Goal: Task Accomplishment & Management: Manage account settings

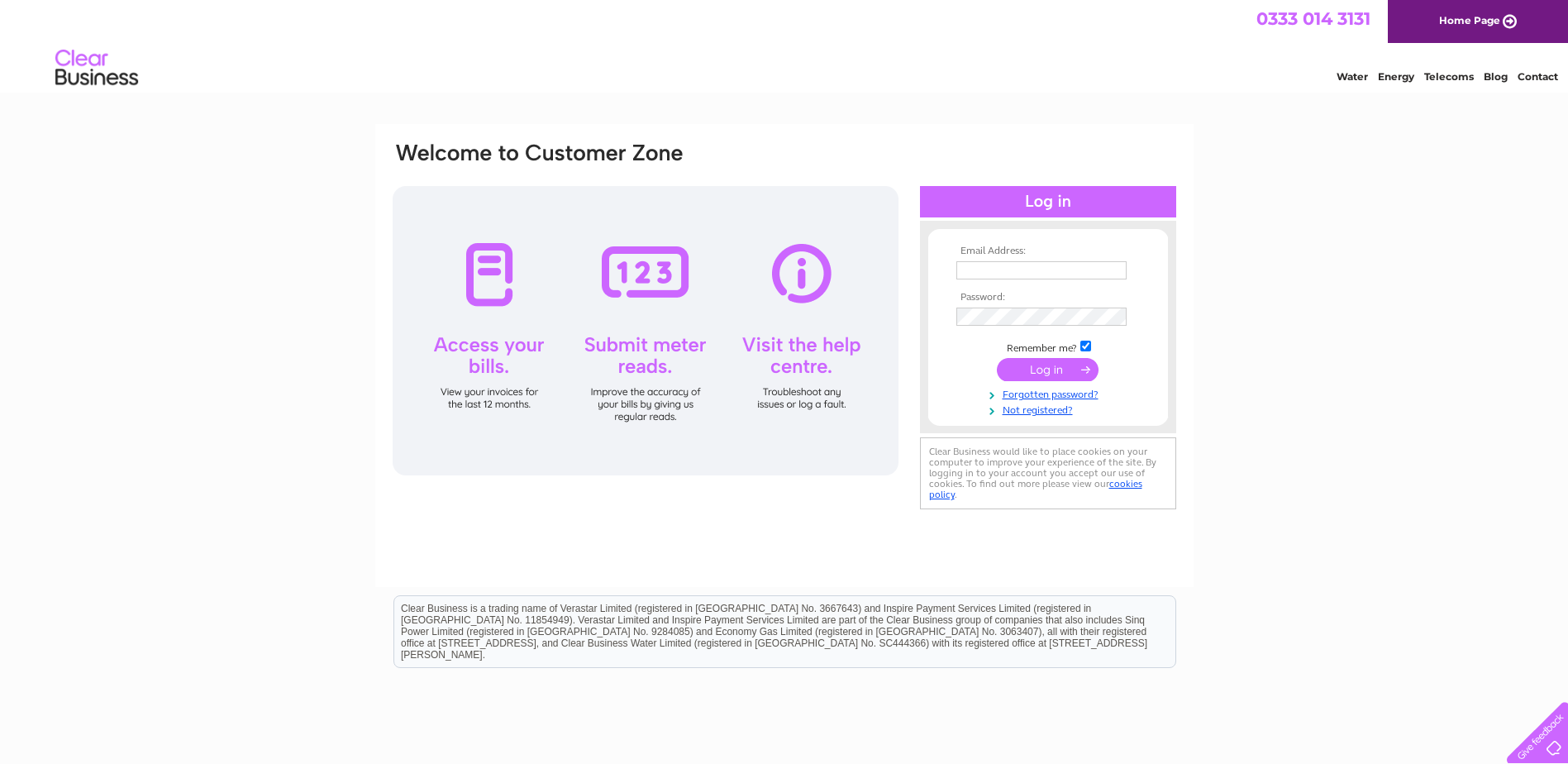
type input "[EMAIL_ADDRESS][DOMAIN_NAME]"
click at [1054, 375] on input "submit" at bounding box center [1047, 369] width 102 height 23
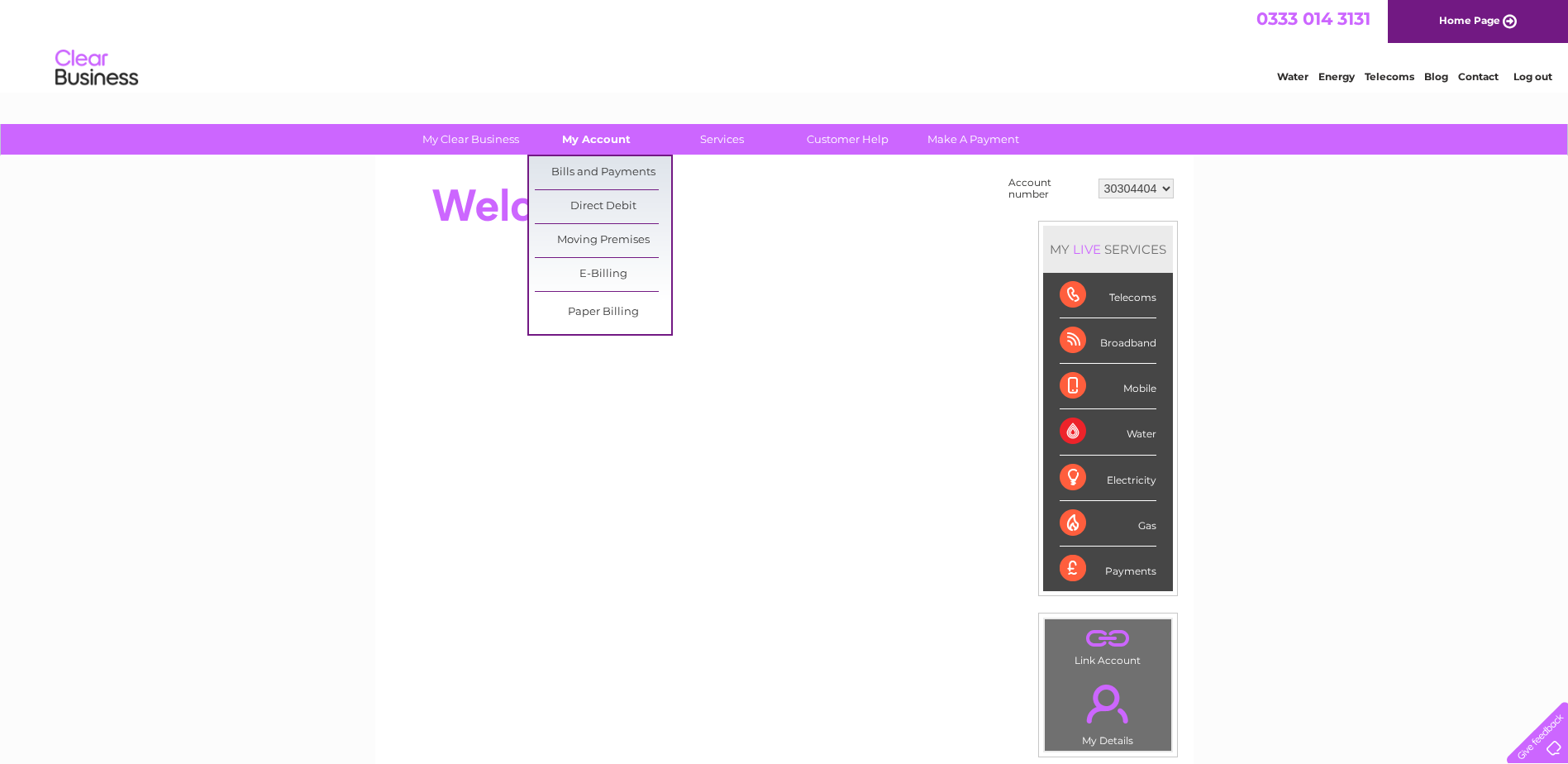
click at [609, 142] on link "My Account" at bounding box center [596, 139] width 137 height 31
click at [598, 171] on link "Bills and Payments" at bounding box center [604, 173] width 137 height 33
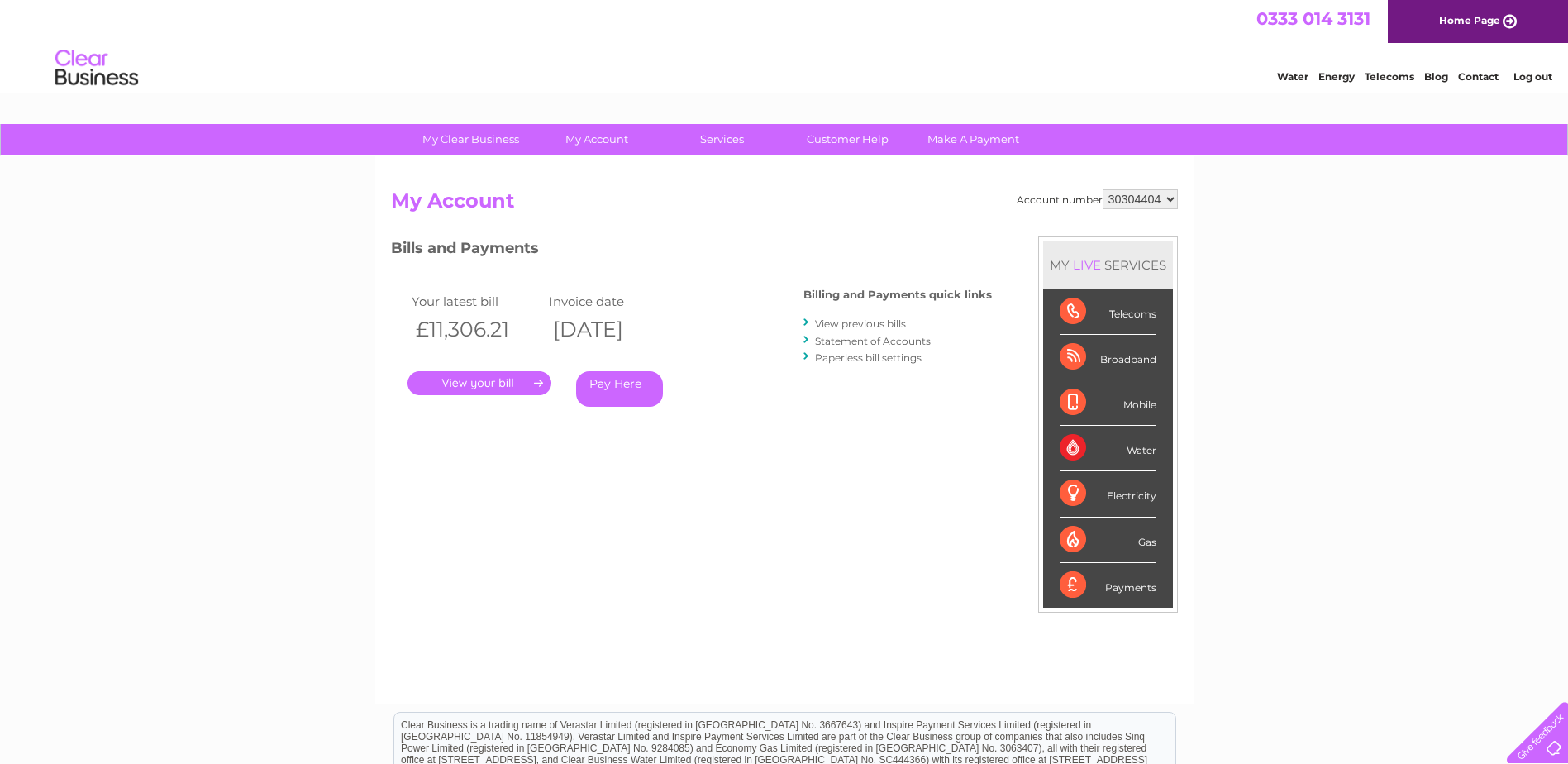
click at [504, 381] on link "." at bounding box center [480, 383] width 144 height 24
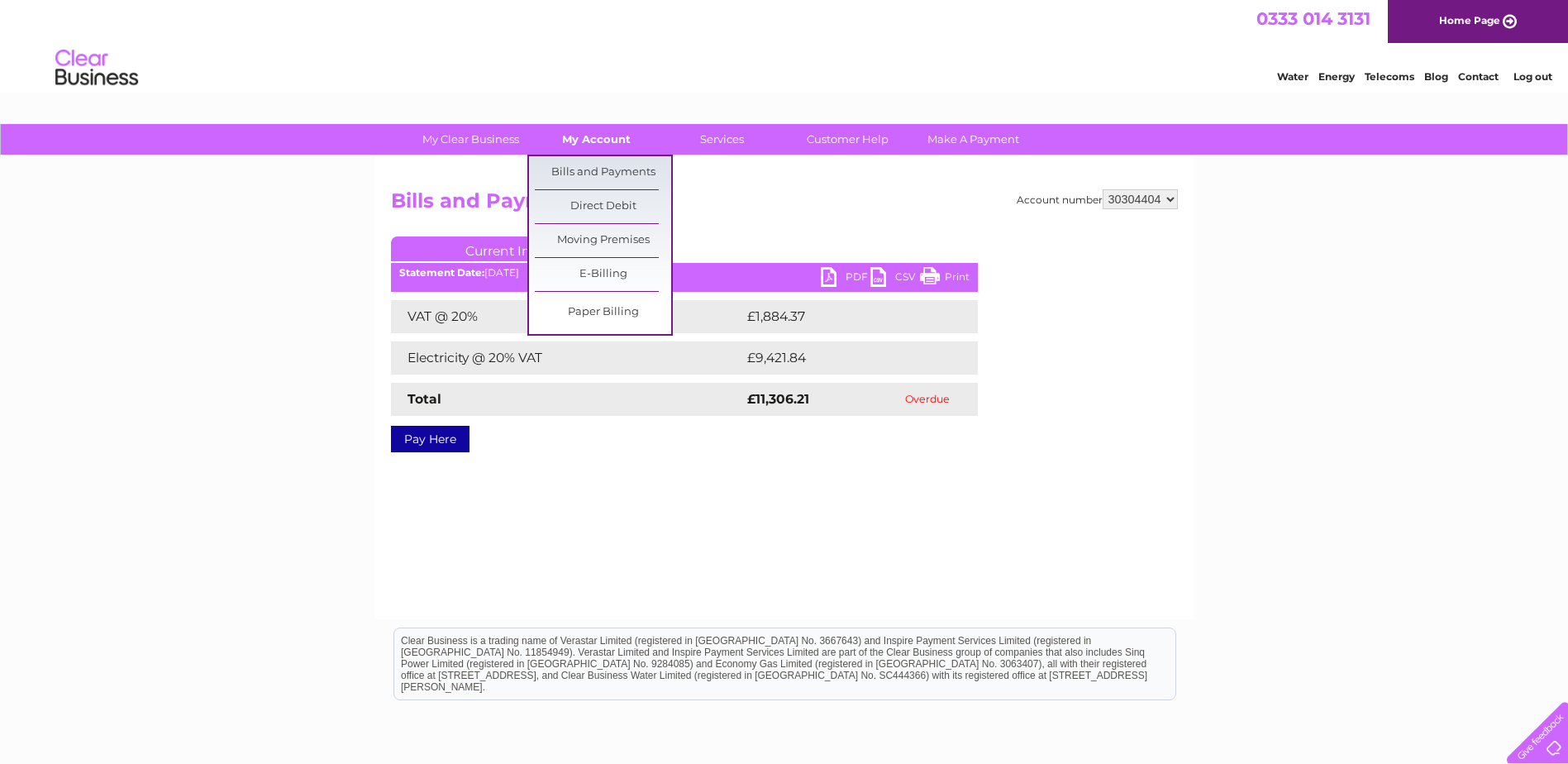
click at [604, 138] on link "My Account" at bounding box center [596, 139] width 137 height 31
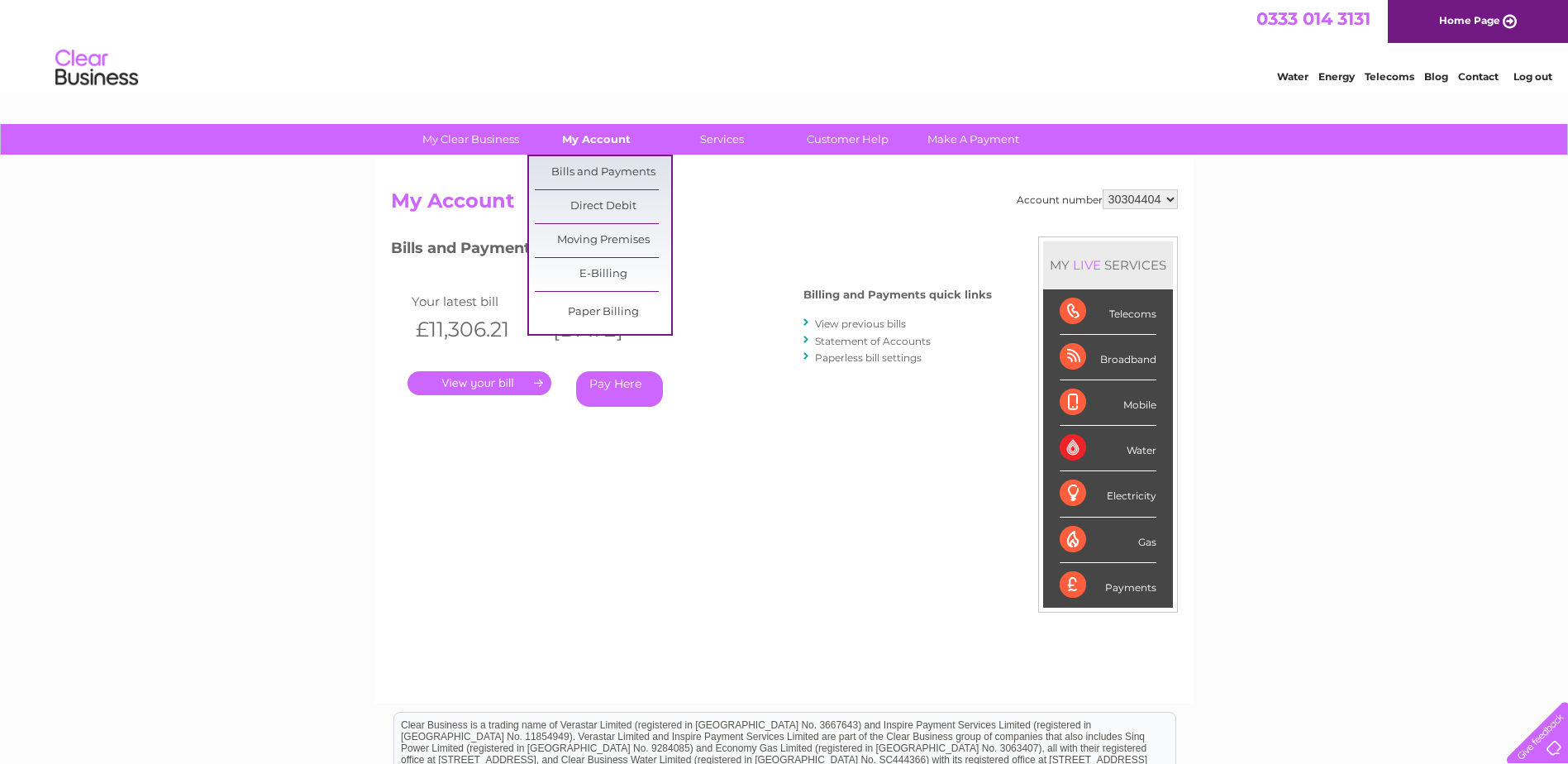
click at [604, 142] on link "My Account" at bounding box center [596, 139] width 137 height 31
click at [598, 172] on link "Bills and Payments" at bounding box center [604, 173] width 137 height 33
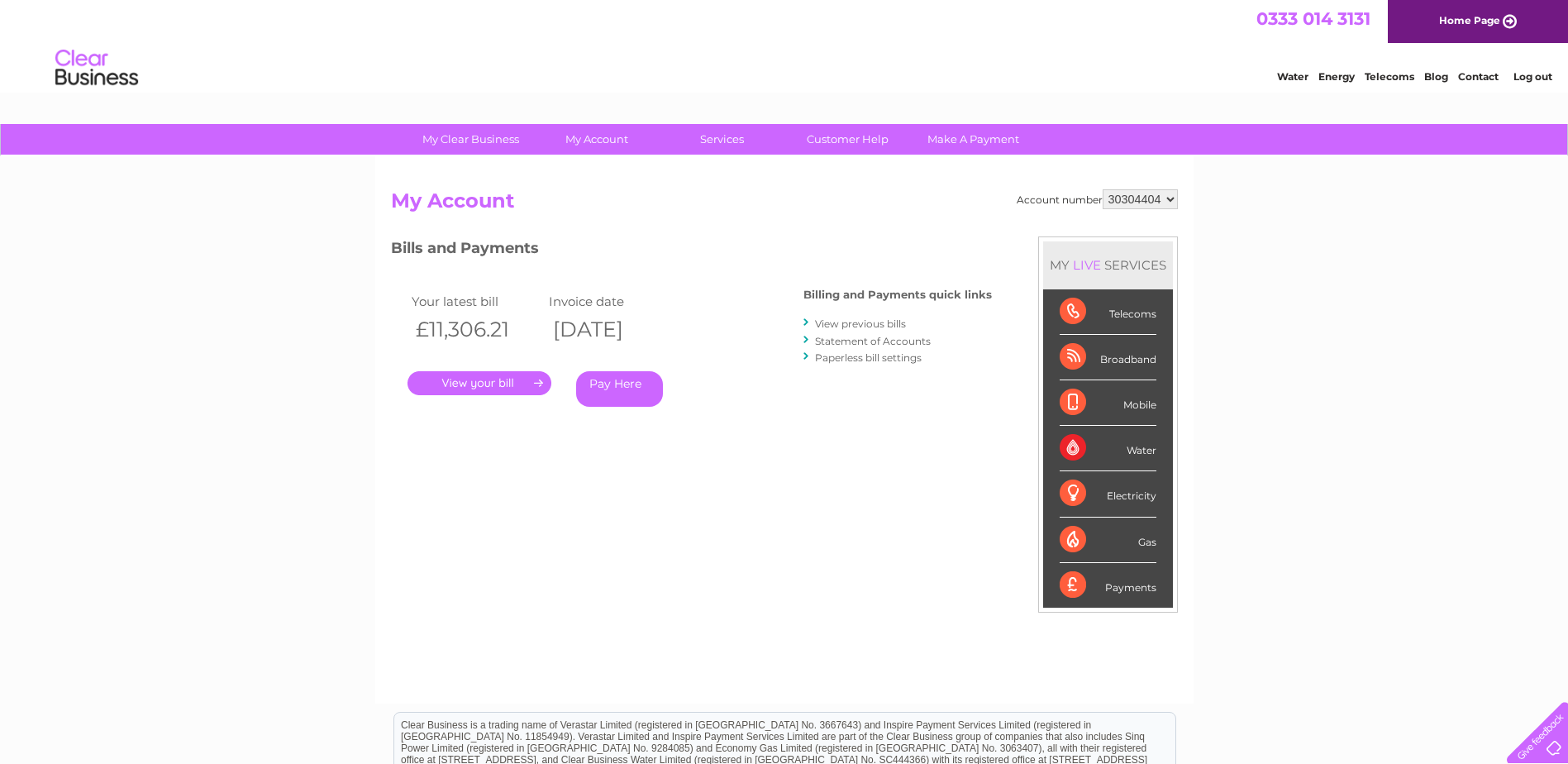
click at [847, 342] on link "Statement of Accounts" at bounding box center [873, 340] width 116 height 12
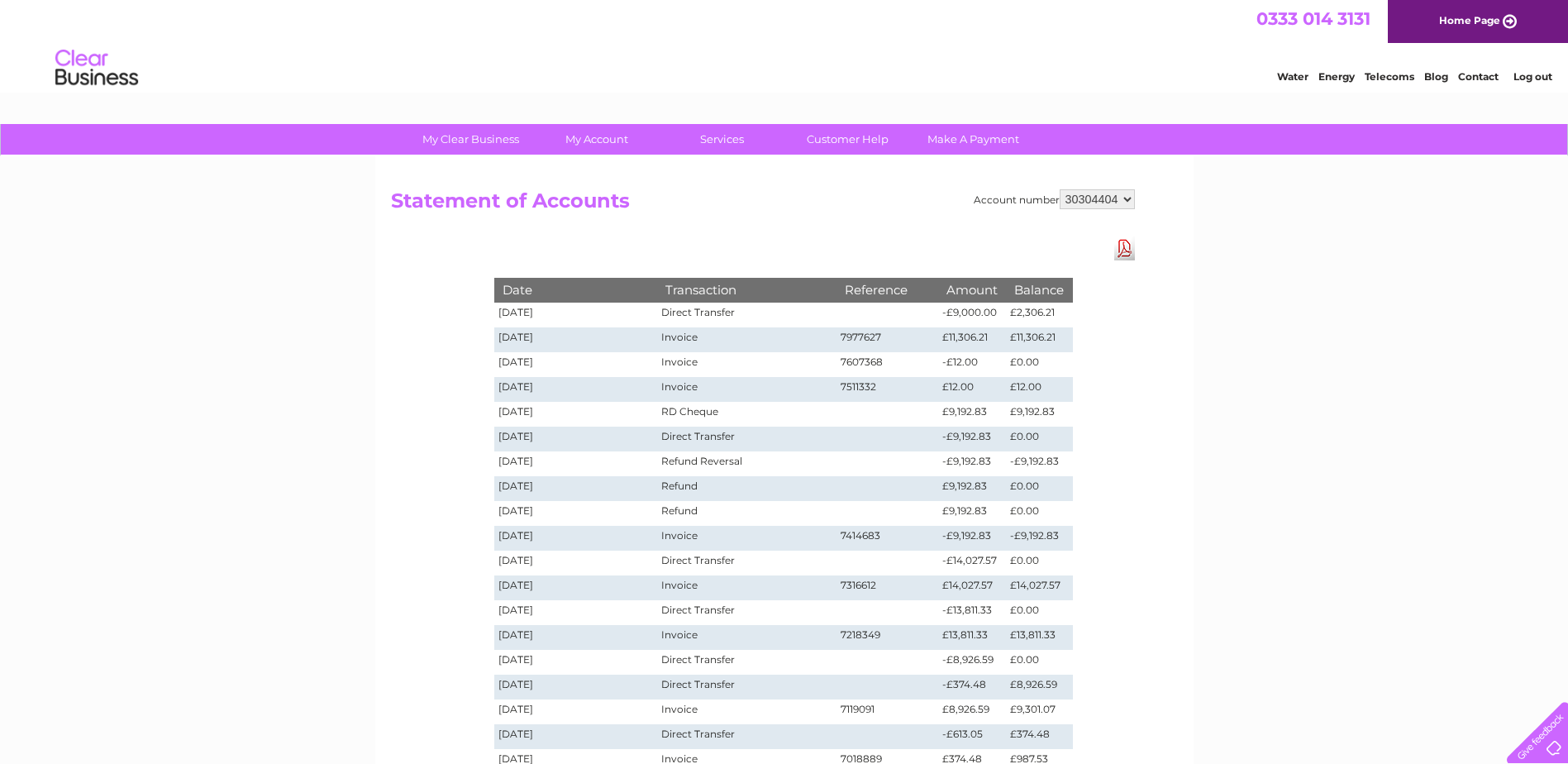
click at [1535, 74] on link "Log out" at bounding box center [1533, 76] width 39 height 12
